Goal: Navigation & Orientation: Go to known website

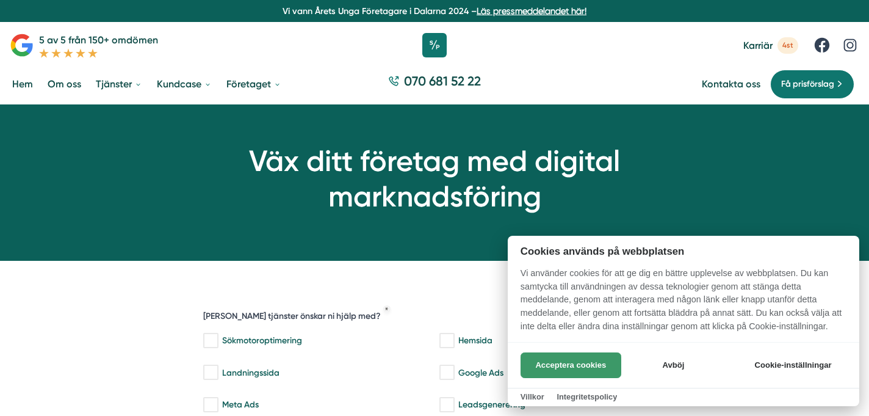
click at [586, 366] on button "Acceptera cookies" at bounding box center [571, 365] width 101 height 26
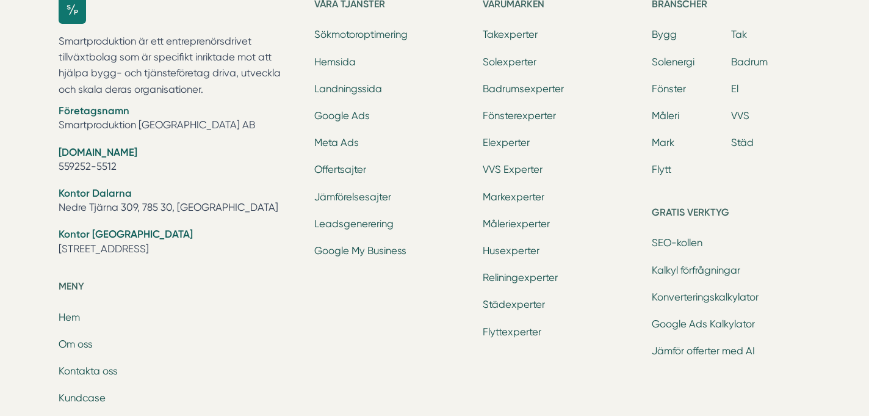
scroll to position [1380, 0]
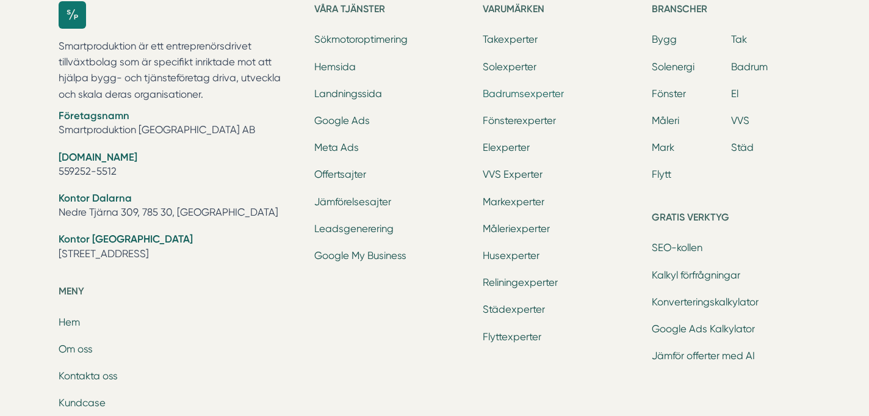
click at [523, 93] on link "Badrumsexperter" at bounding box center [523, 94] width 81 height 12
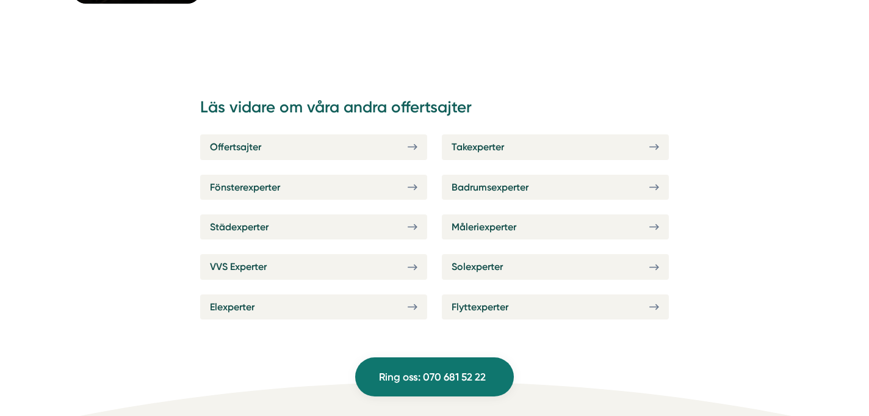
scroll to position [2458, 0]
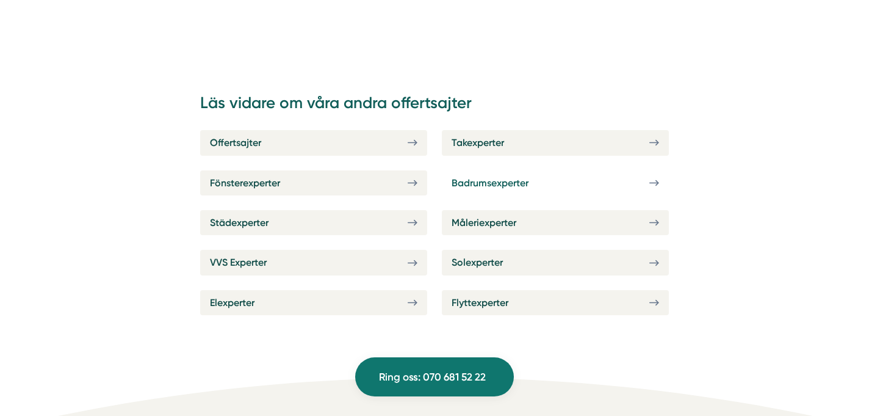
click at [641, 183] on link "Badrumsexperter" at bounding box center [555, 182] width 227 height 25
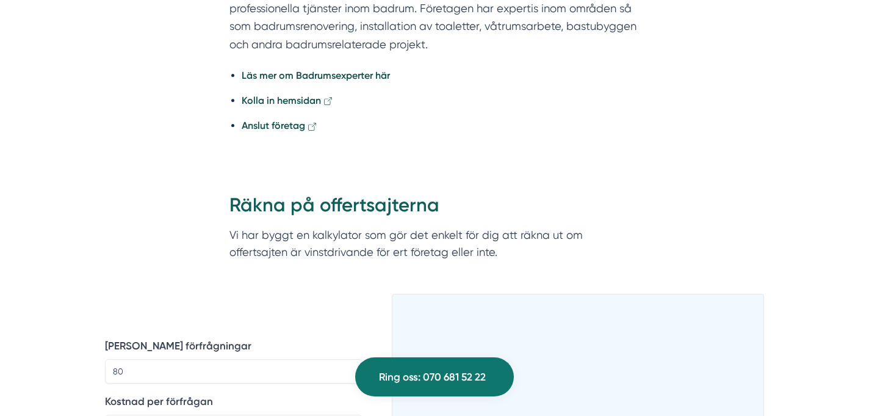
scroll to position [979, 0]
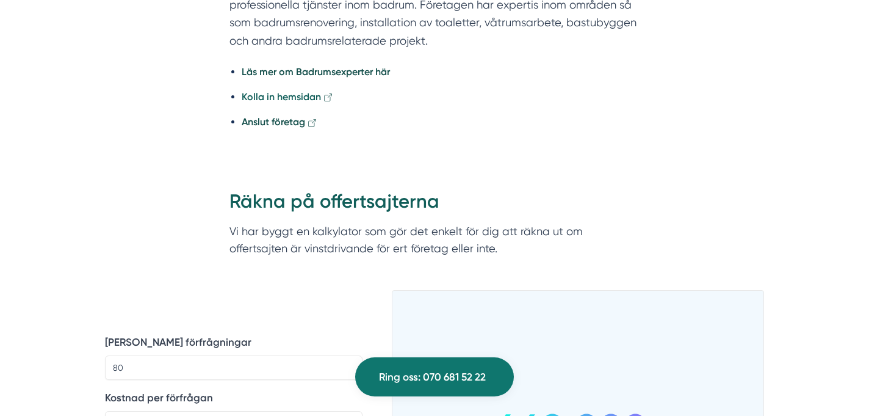
click at [299, 100] on strong "Kolla in hemsidan" at bounding box center [281, 97] width 79 height 12
